Goal: Task Accomplishment & Management: Use online tool/utility

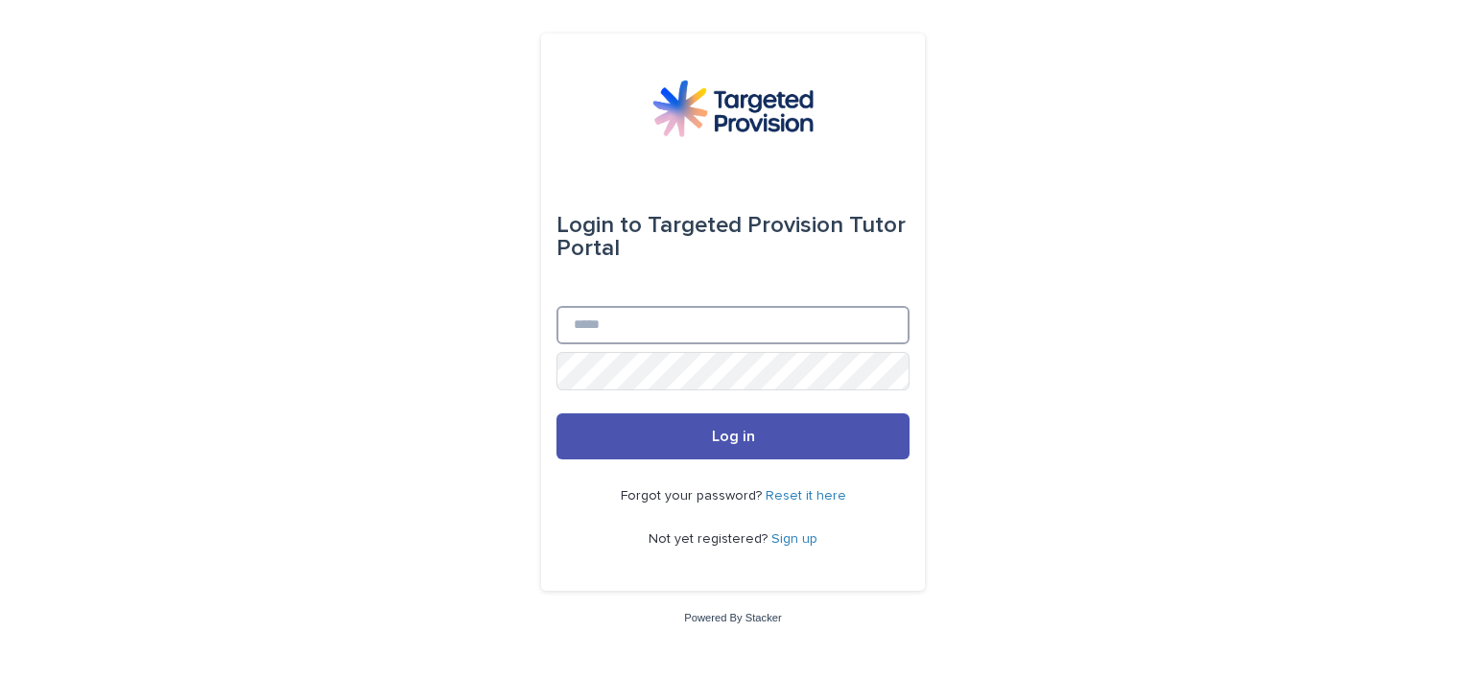
click at [591, 327] on input "Email" at bounding box center [733, 325] width 353 height 38
type input "**********"
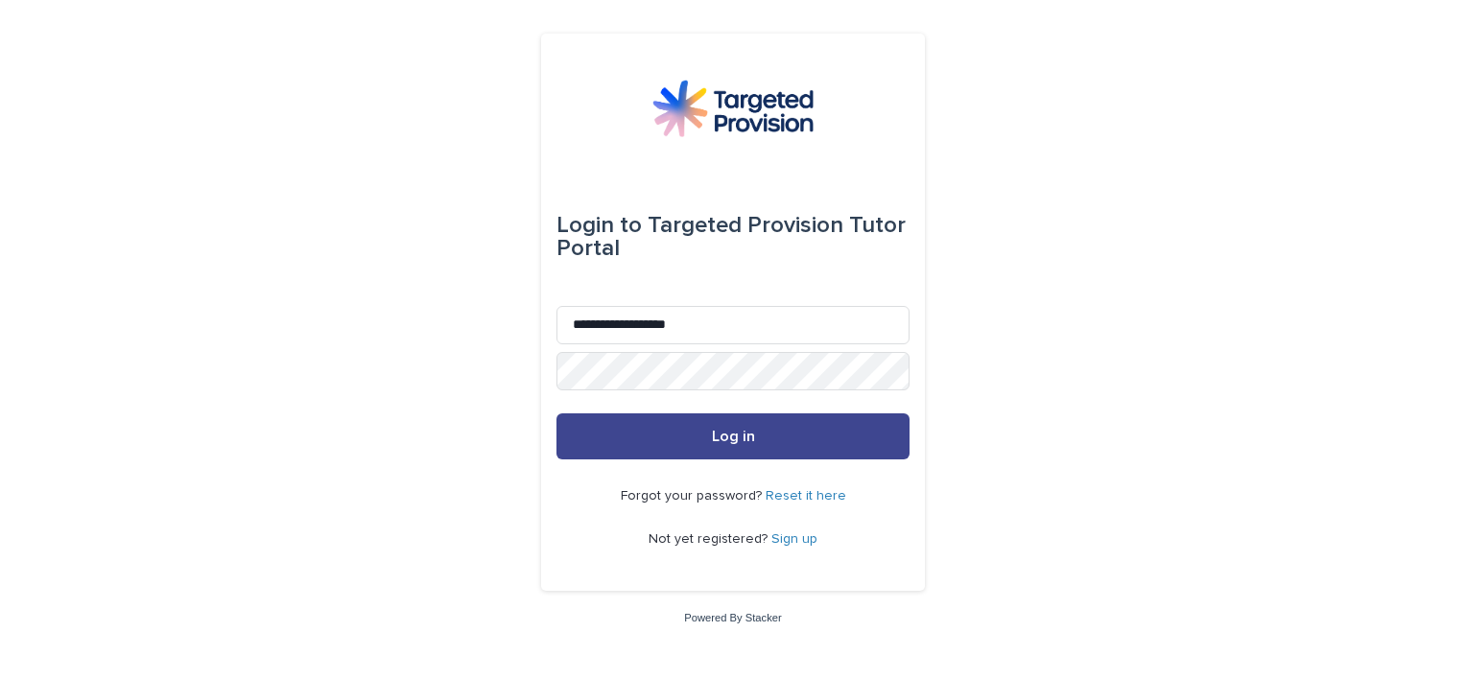
click at [762, 425] on button "Log in" at bounding box center [733, 437] width 353 height 46
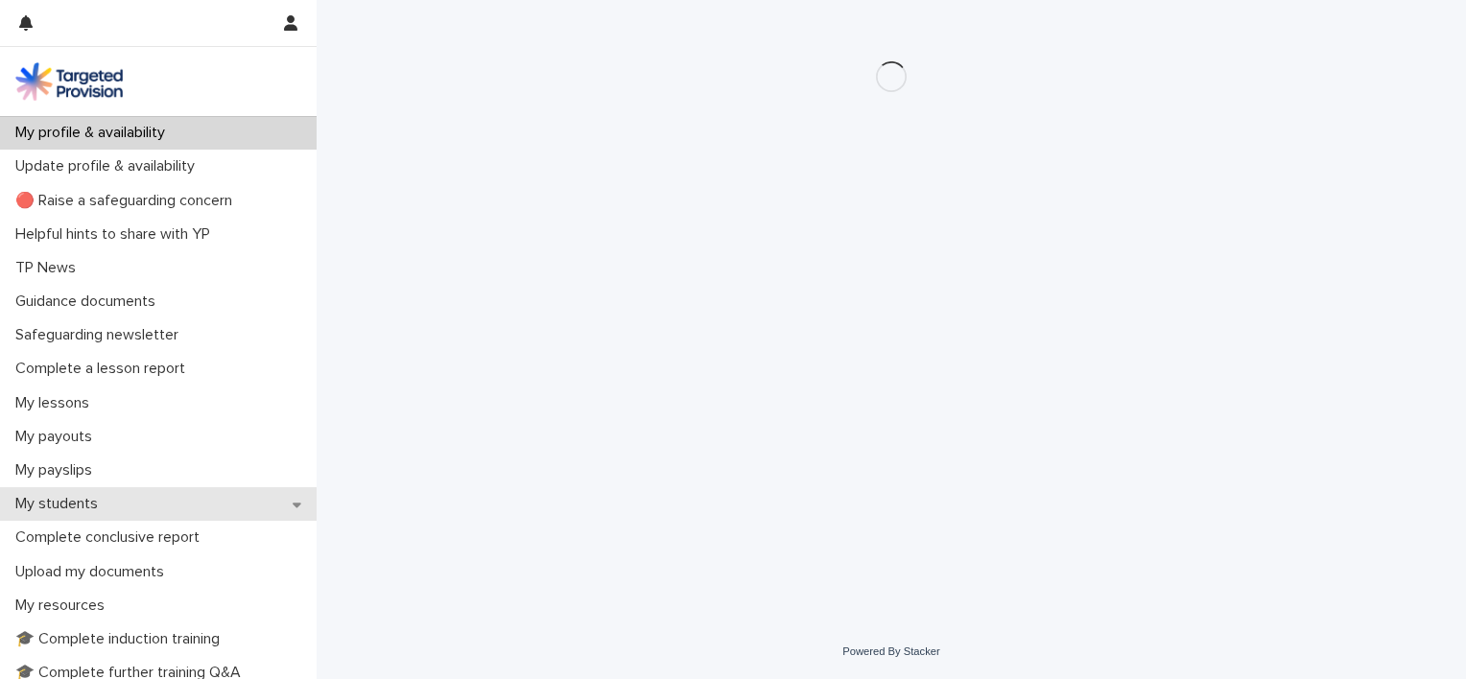
click at [83, 504] on p "My students" at bounding box center [61, 504] width 106 height 18
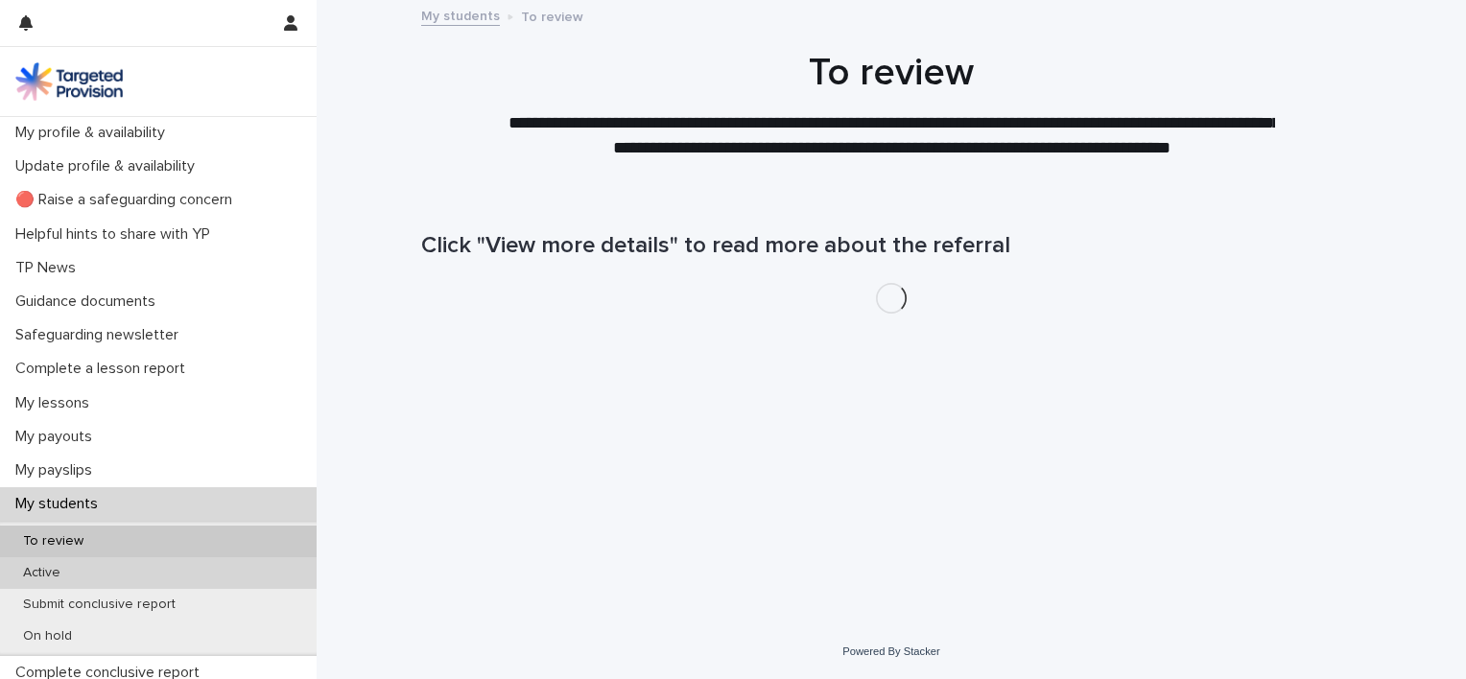
click at [66, 565] on p "Active" at bounding box center [42, 573] width 68 height 16
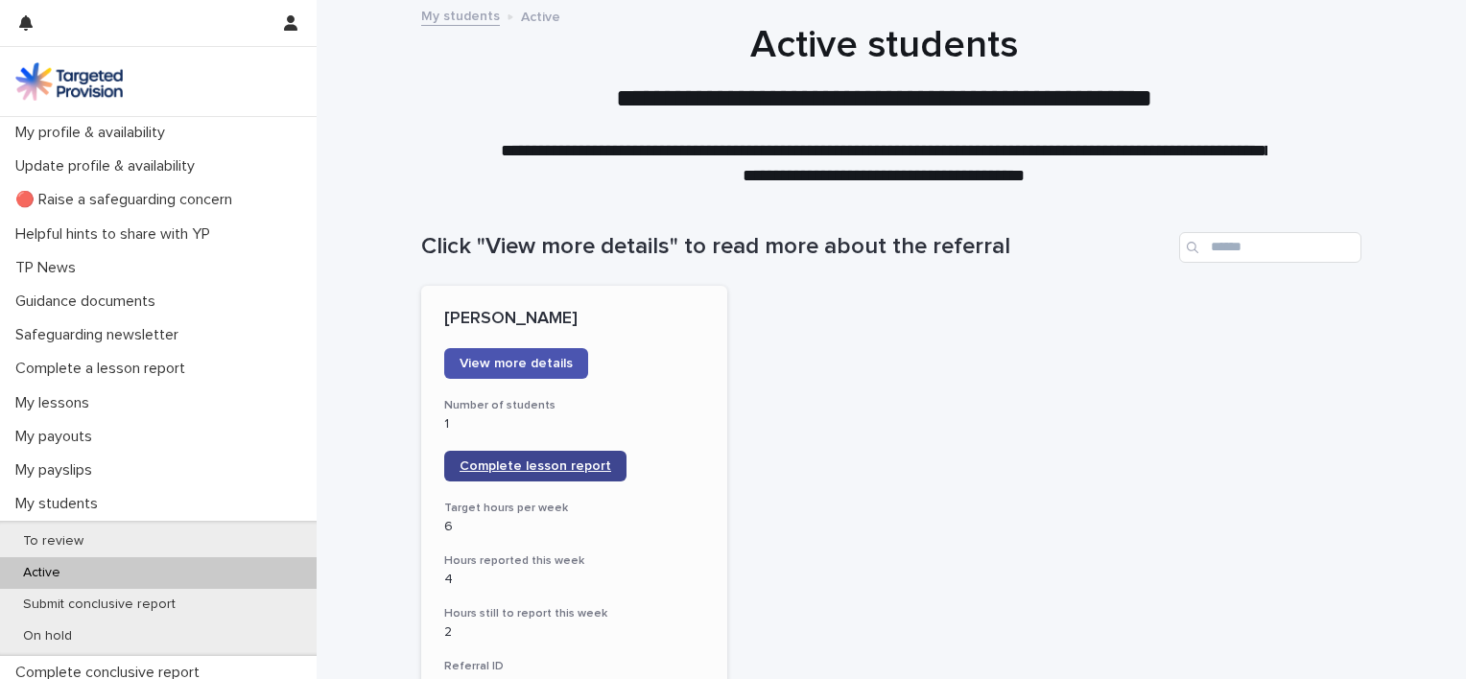
click at [572, 461] on span "Complete lesson report" at bounding box center [536, 466] width 152 height 13
click at [296, 5] on button "button" at bounding box center [291, 23] width 36 height 46
click at [214, 73] on p "Log Out" at bounding box center [235, 81] width 121 height 33
